Goal: Find specific page/section: Find specific page/section

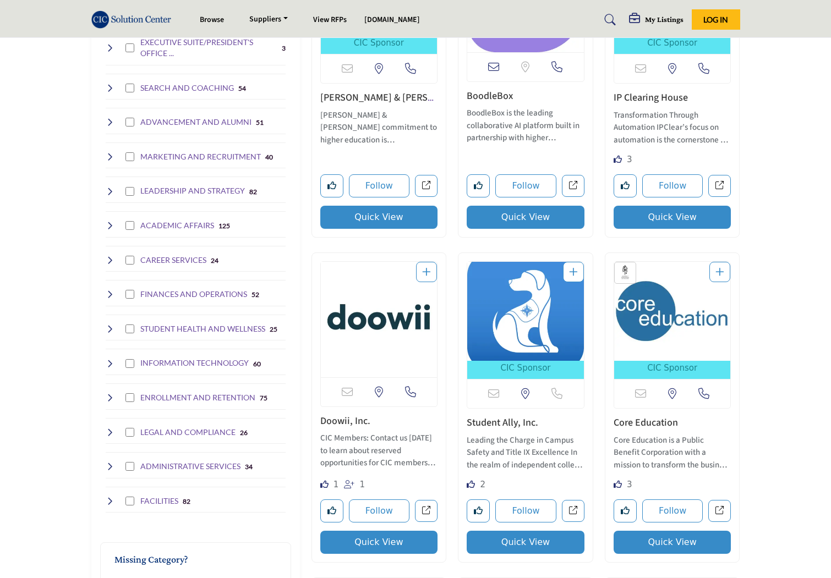
scroll to position [440, 0]
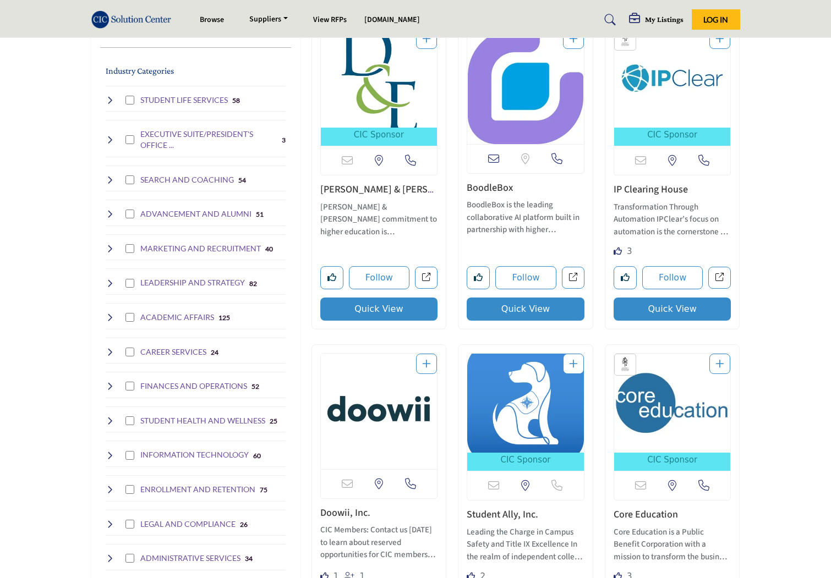
scroll to position [220, 0]
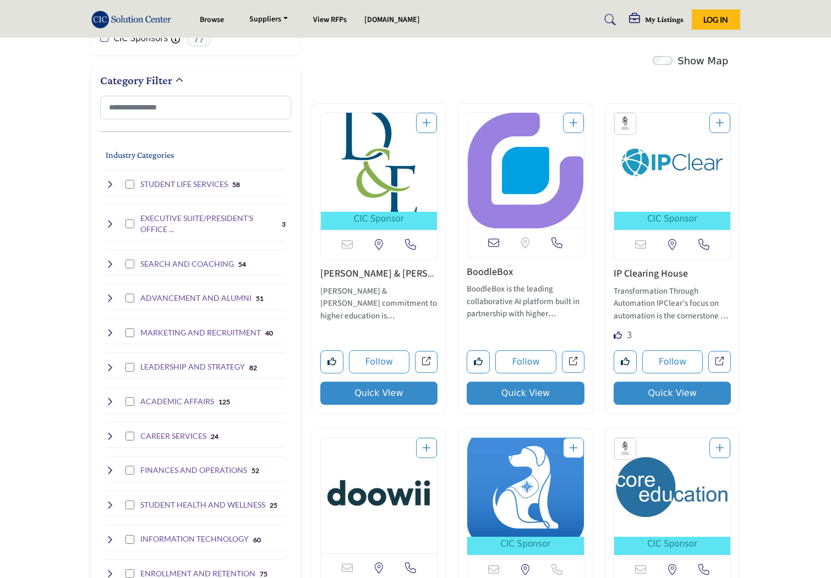
click at [184, 216] on h4 "EXECUTIVE SUITE/PRESIDENT'S OFFICE ..." at bounding box center [208, 223] width 137 height 21
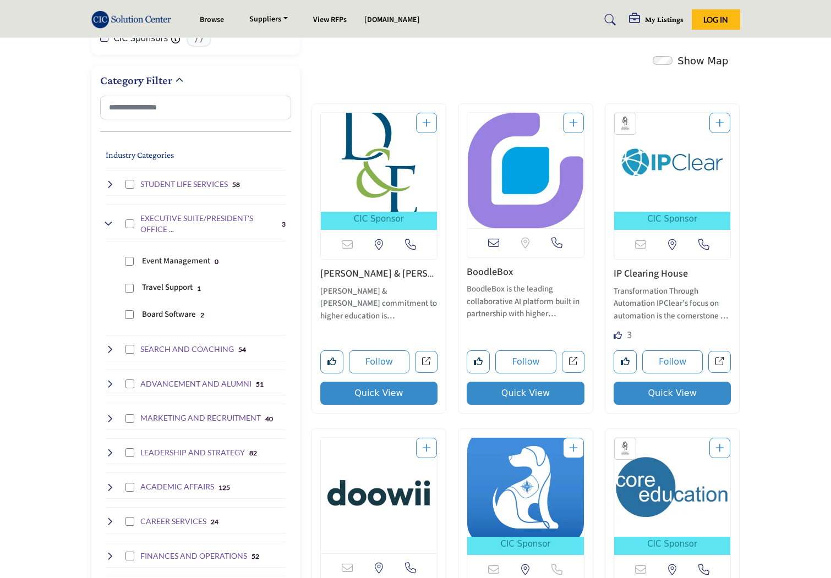
click at [192, 348] on h4 "SEARCH AND COACHING" at bounding box center [187, 349] width 94 height 11
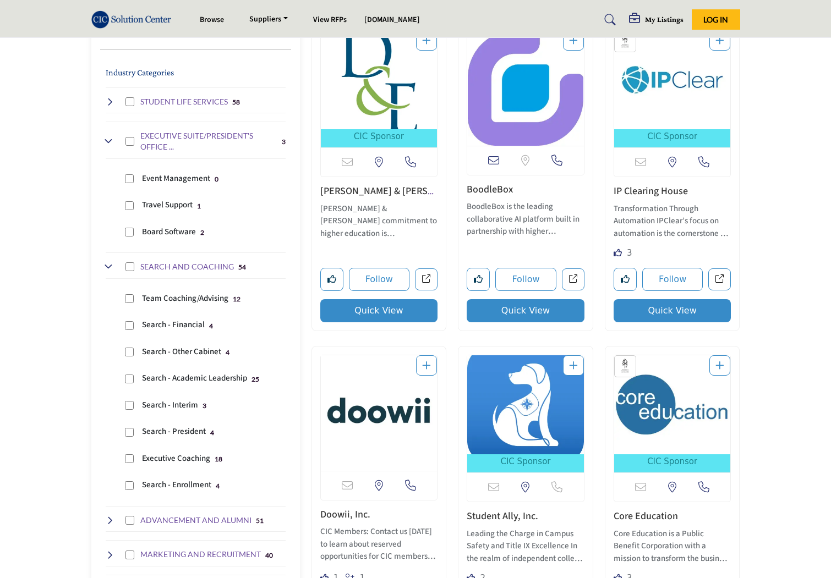
scroll to position [330, 0]
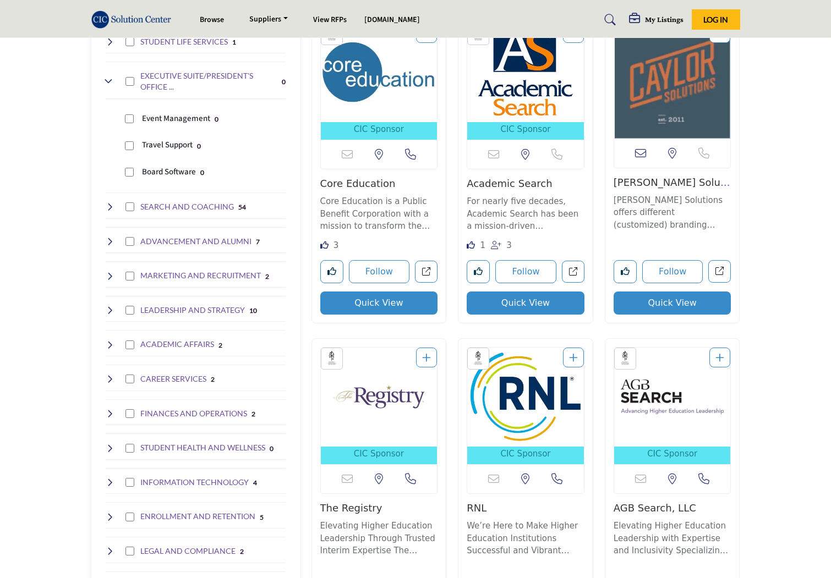
scroll to position [385, 0]
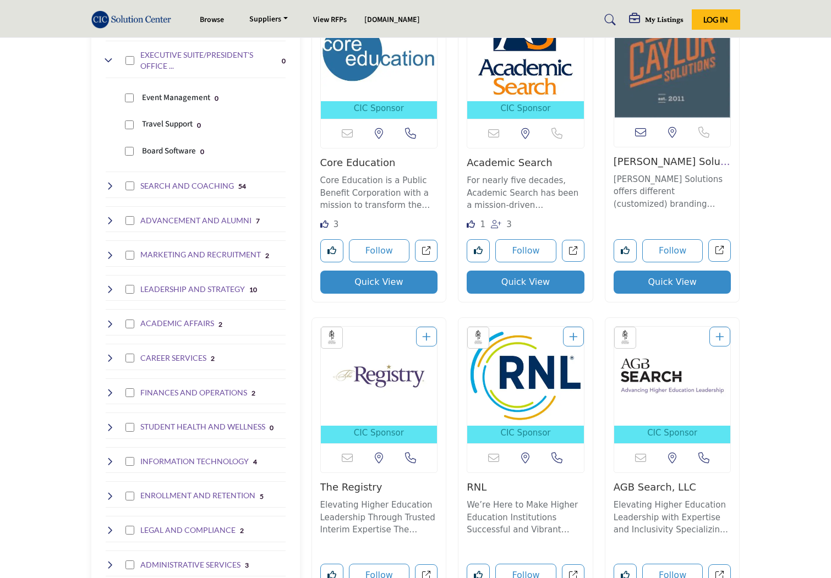
click at [111, 288] on icon at bounding box center [110, 289] width 9 height 9
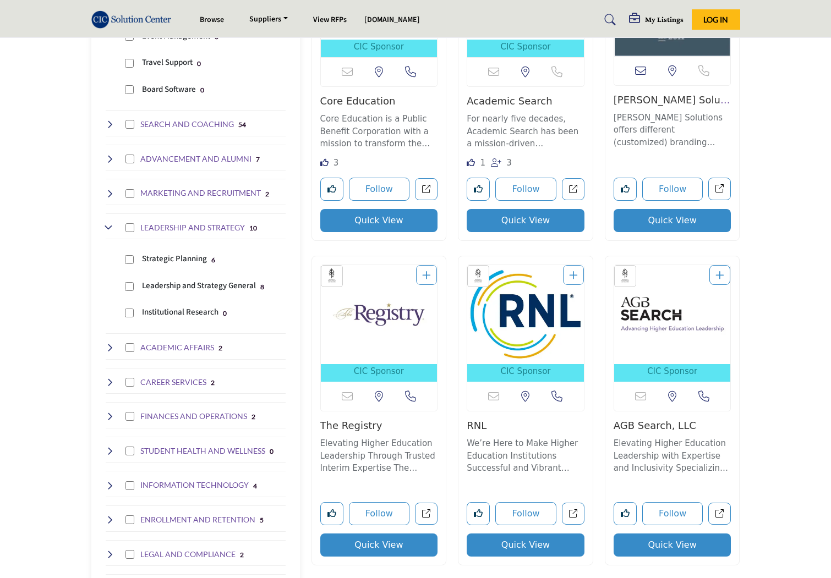
scroll to position [495, 0]
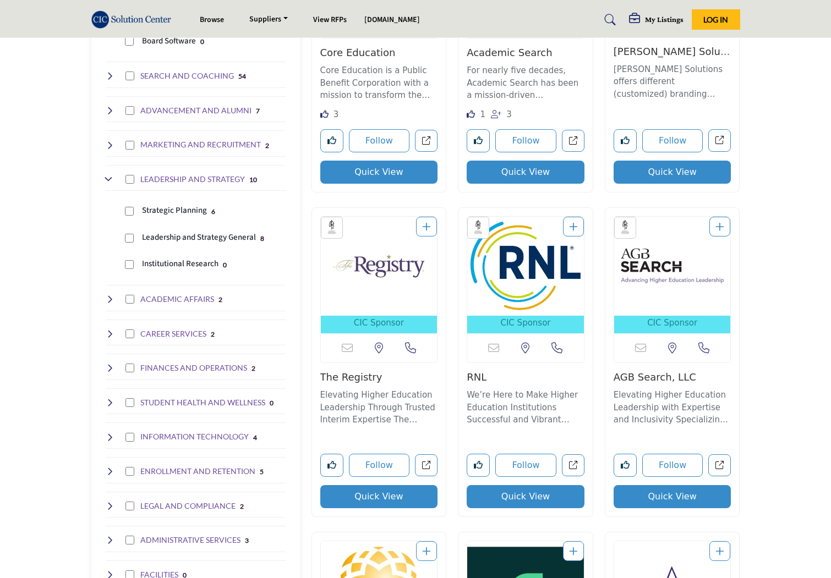
click at [109, 295] on icon at bounding box center [110, 299] width 9 height 9
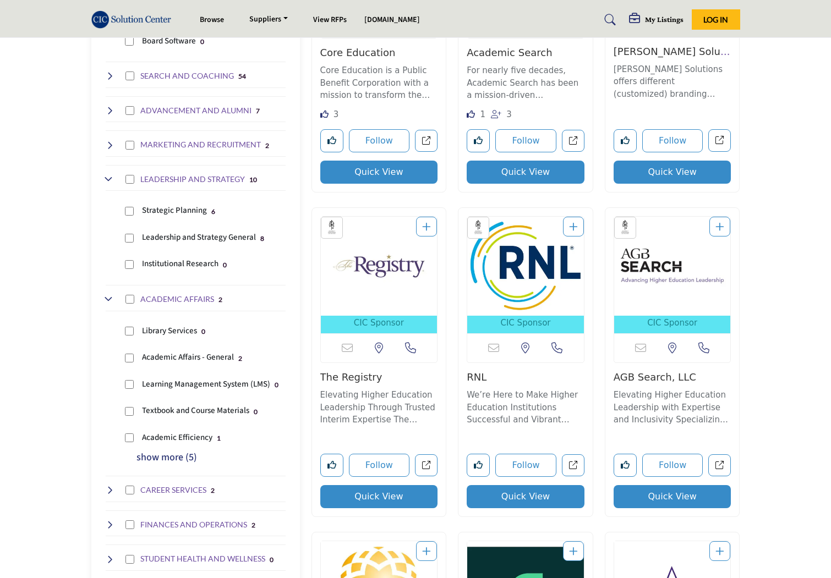
click at [154, 296] on h4 "ACADEMIC AFFAIRS" at bounding box center [177, 299] width 74 height 11
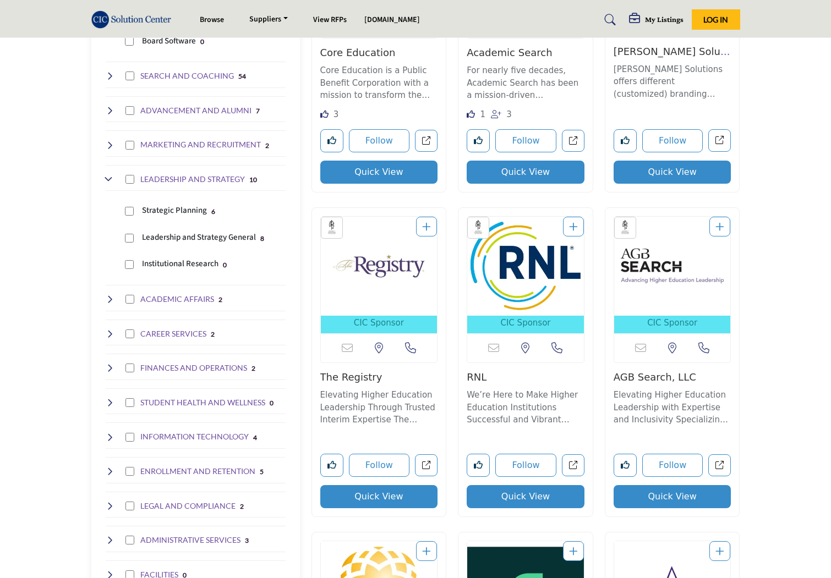
click at [161, 295] on h4 "ACADEMIC AFFAIRS" at bounding box center [177, 299] width 74 height 11
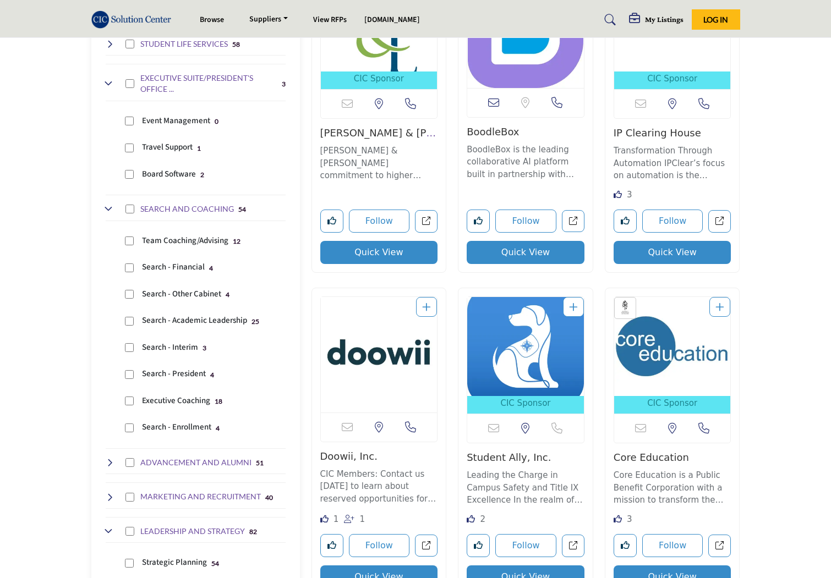
scroll to position [328, 0]
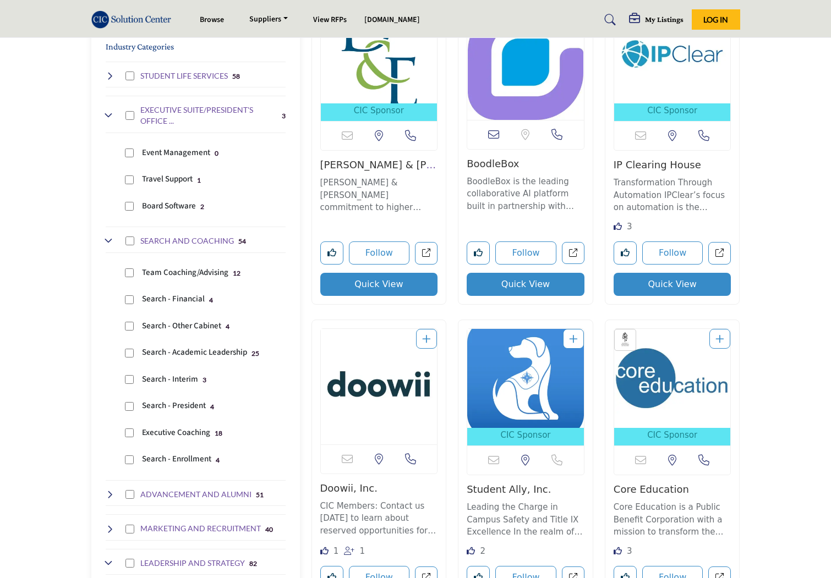
click at [106, 243] on icon at bounding box center [110, 241] width 9 height 9
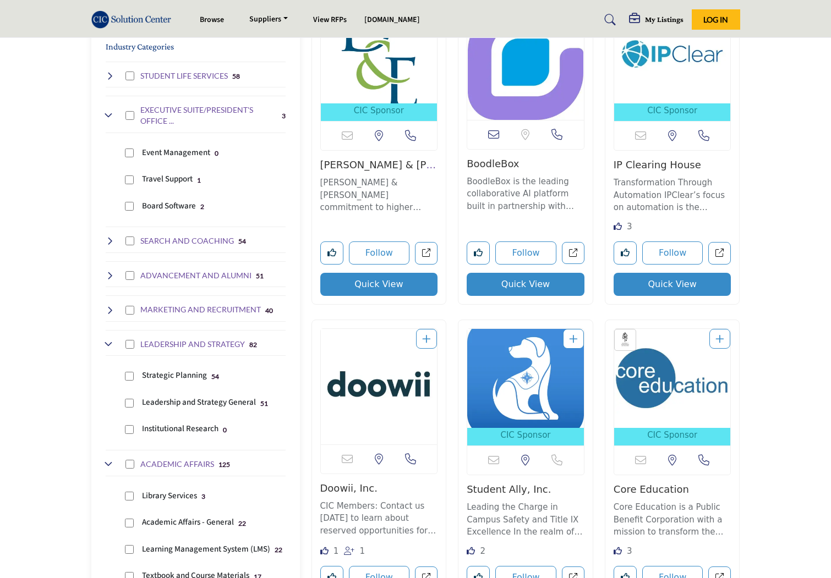
click at [108, 243] on icon at bounding box center [110, 241] width 9 height 9
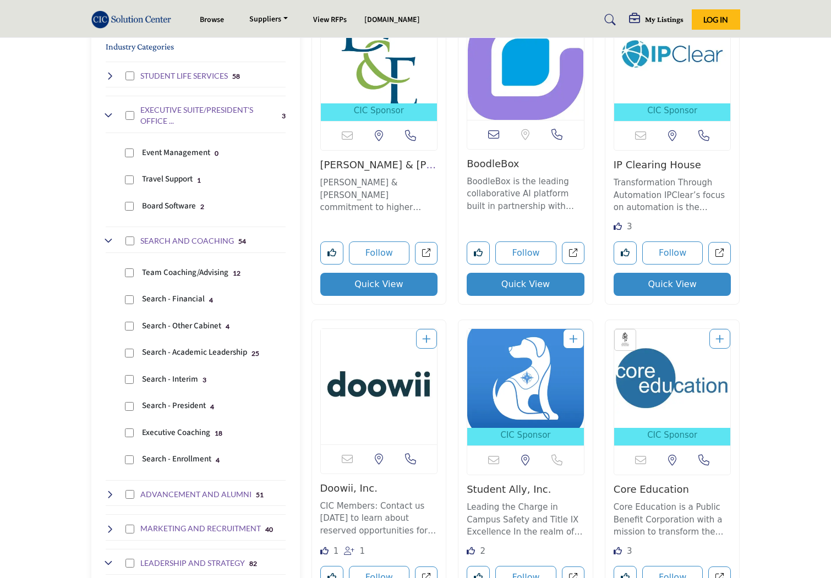
click at [108, 243] on icon at bounding box center [110, 241] width 9 height 9
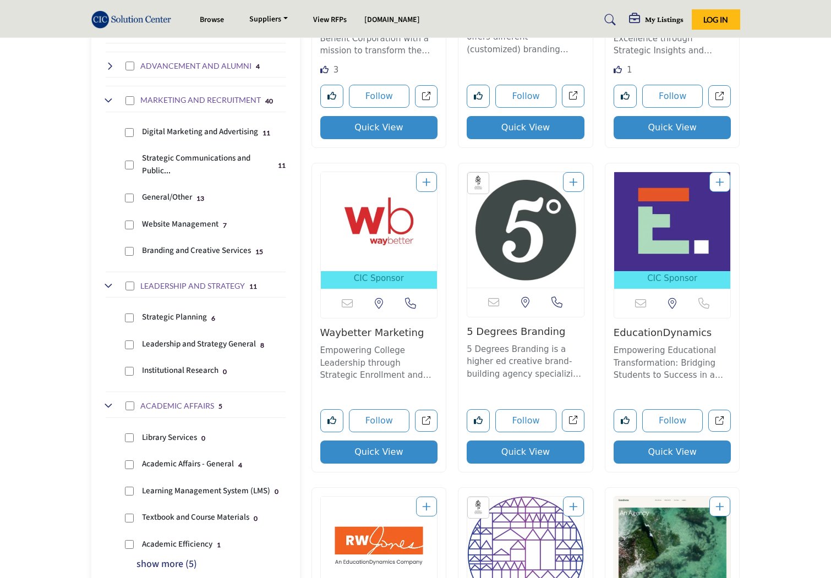
scroll to position [438, 0]
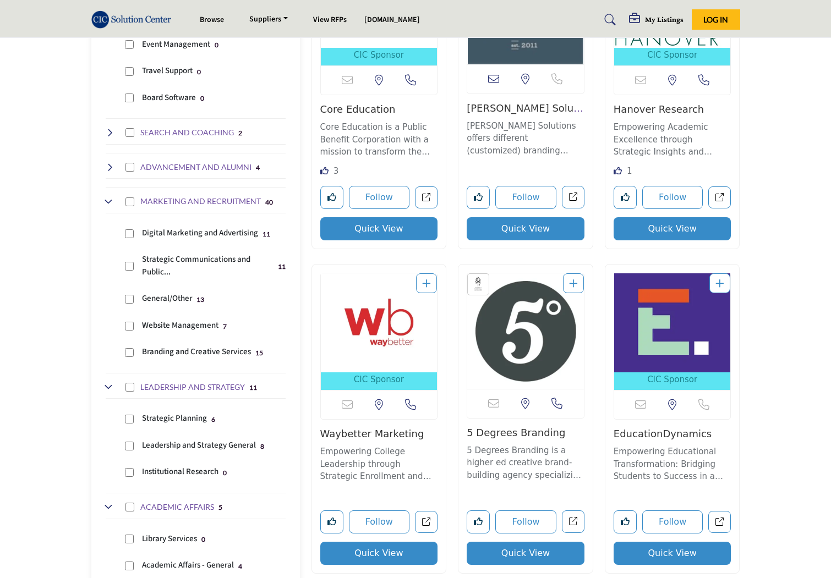
scroll to position [437, 0]
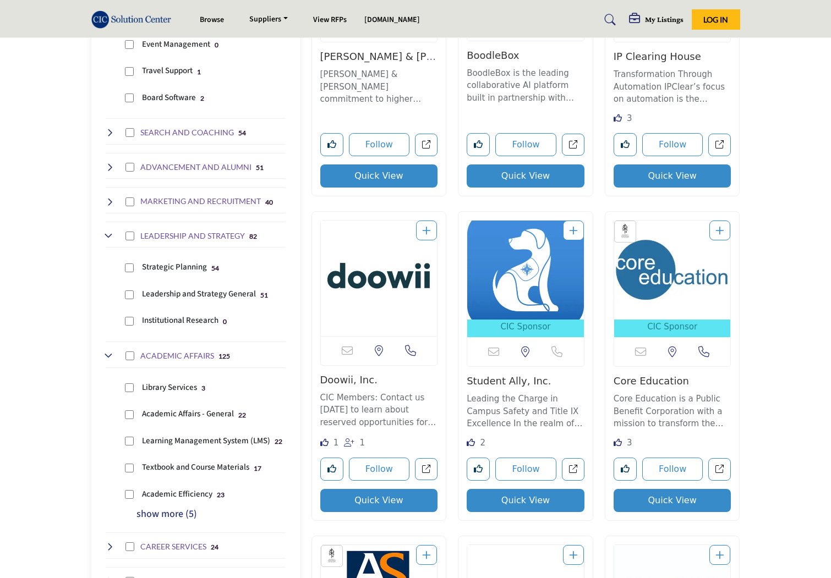
click at [111, 233] on icon at bounding box center [110, 236] width 9 height 9
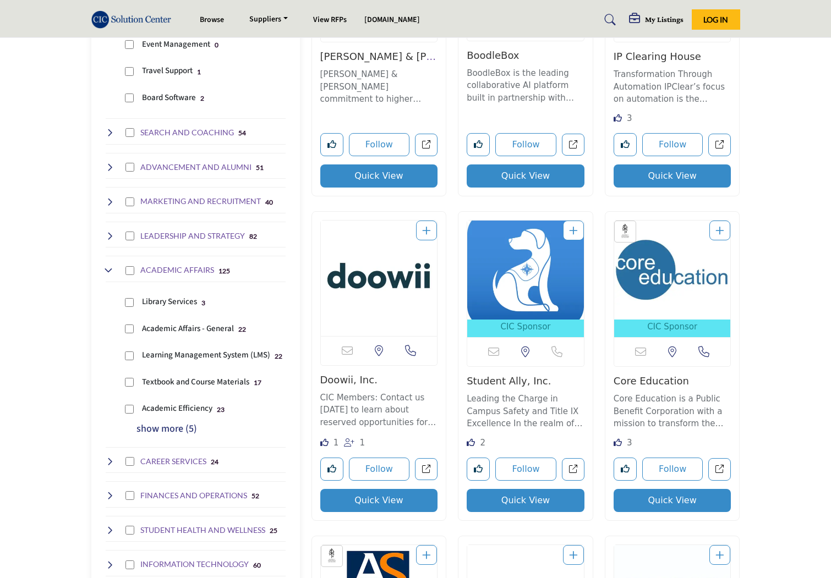
click at [109, 268] on icon at bounding box center [110, 270] width 9 height 9
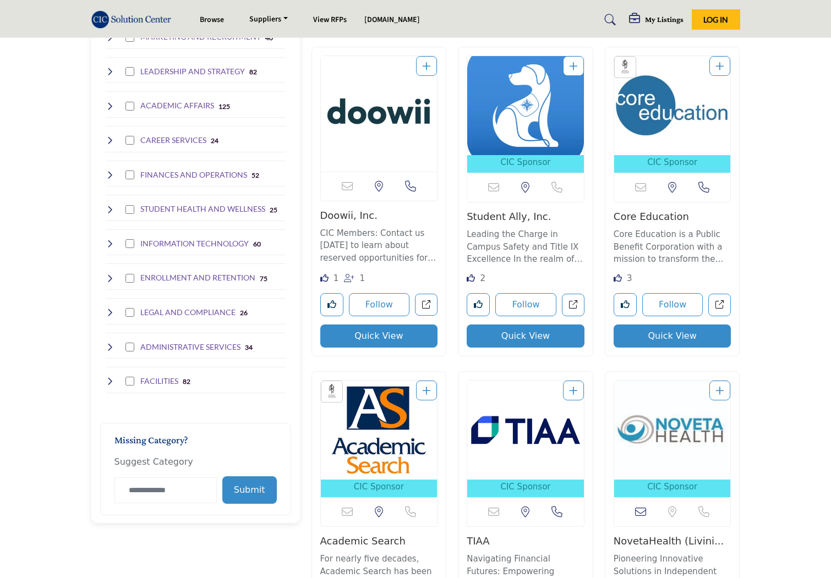
scroll to position [602, 0]
